Goal: Task Accomplishment & Management: Manage account settings

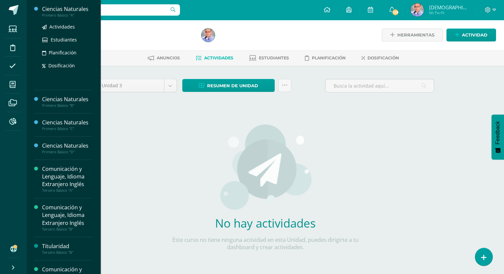
click at [64, 8] on div "Ciencias Naturales" at bounding box center [67, 9] width 50 height 8
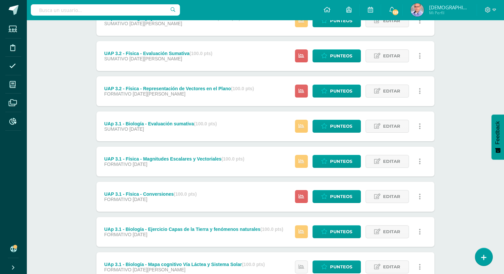
scroll to position [107, 0]
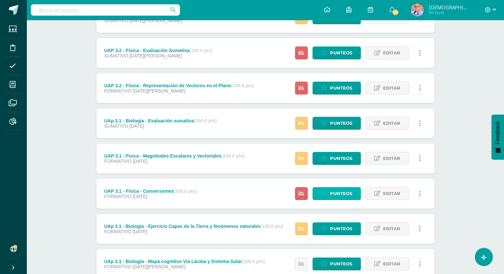
click at [343, 191] on span "Punteos" at bounding box center [341, 193] width 22 height 12
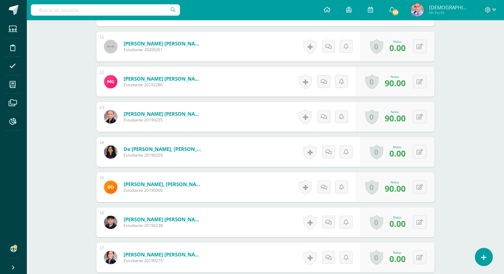
scroll to position [551, 0]
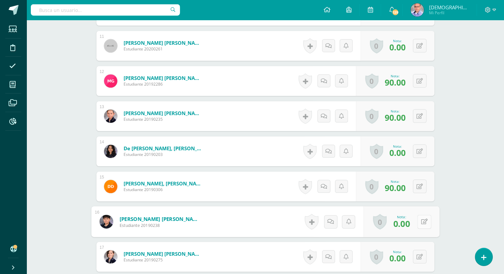
click at [419, 221] on button at bounding box center [424, 221] width 14 height 14
type input "100"
click at [403, 221] on link at bounding box center [406, 223] width 13 height 13
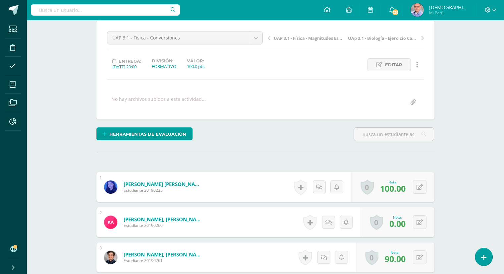
scroll to position [0, 0]
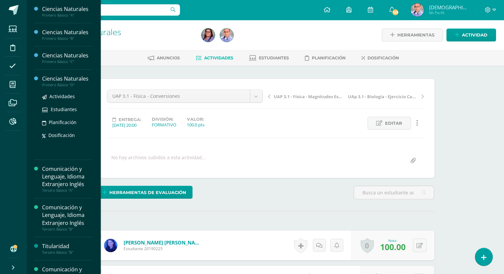
click at [61, 78] on div "Ciencias Naturales" at bounding box center [67, 79] width 50 height 8
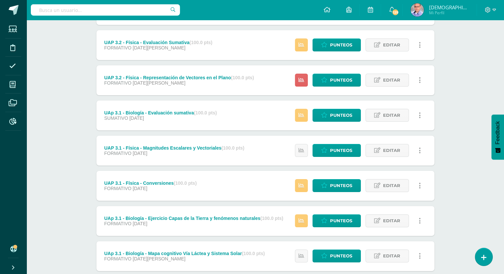
scroll to position [116, 0]
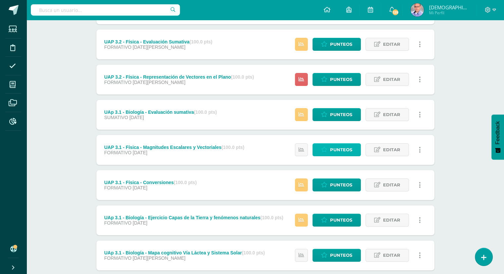
click at [329, 152] on link "Punteos" at bounding box center [337, 149] width 48 height 13
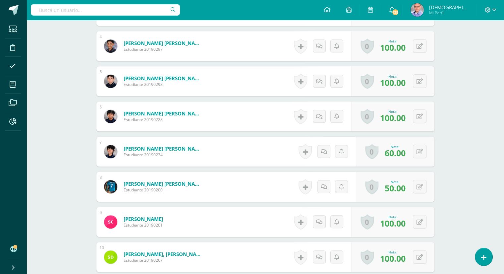
scroll to position [312, 0]
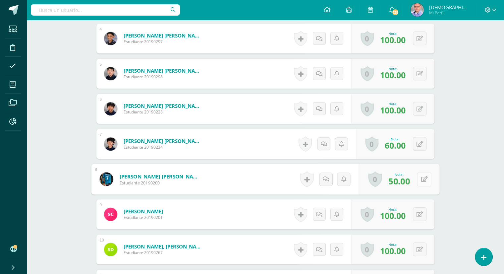
click at [417, 178] on button at bounding box center [424, 179] width 14 height 14
type input "80"
click at [403, 182] on link at bounding box center [406, 180] width 13 height 13
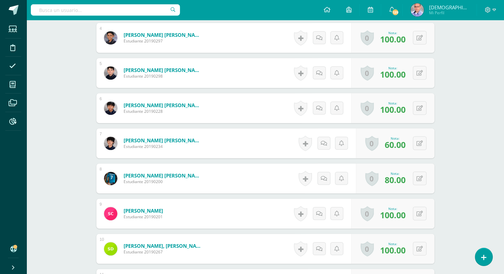
scroll to position [313, 0]
